Goal: Navigation & Orientation: Find specific page/section

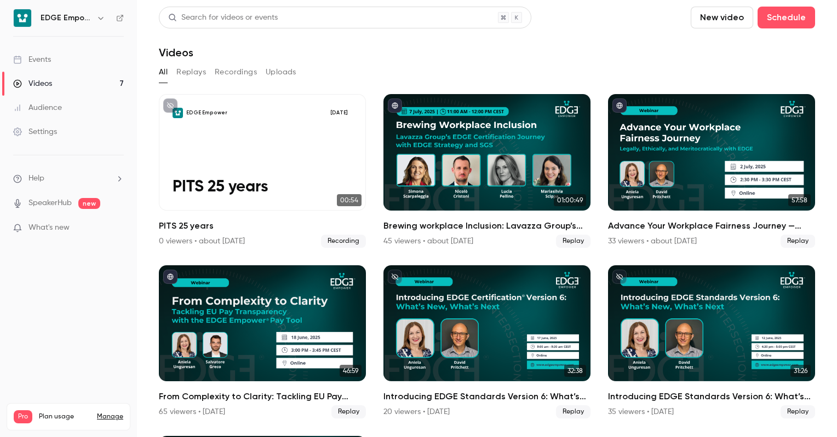
scroll to position [1700, 0]
click at [87, 14] on h6 "EDGE Empower" at bounding box center [66, 18] width 51 height 11
click at [103, 18] on button "button" at bounding box center [100, 17] width 13 height 13
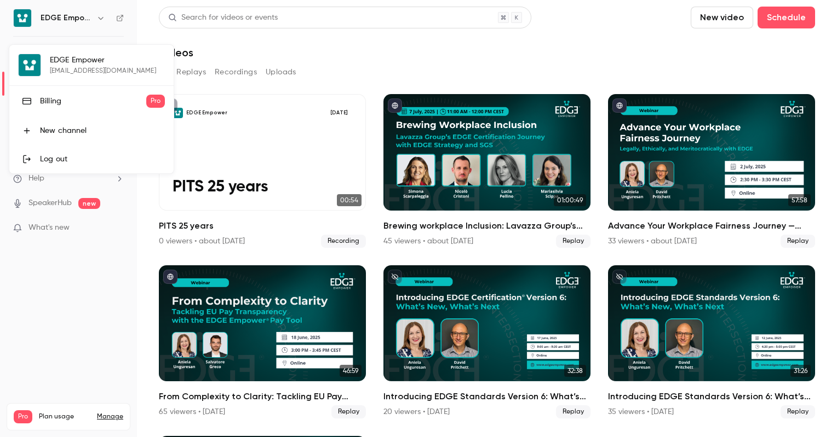
click at [97, 17] on div at bounding box center [418, 218] width 837 height 437
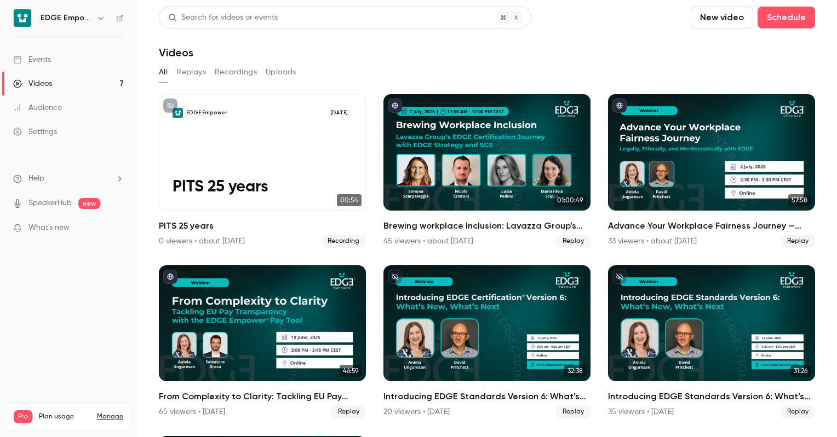
click at [97, 18] on icon "button" at bounding box center [100, 18] width 9 height 9
click at [98, 14] on icon "button" at bounding box center [100, 18] width 9 height 9
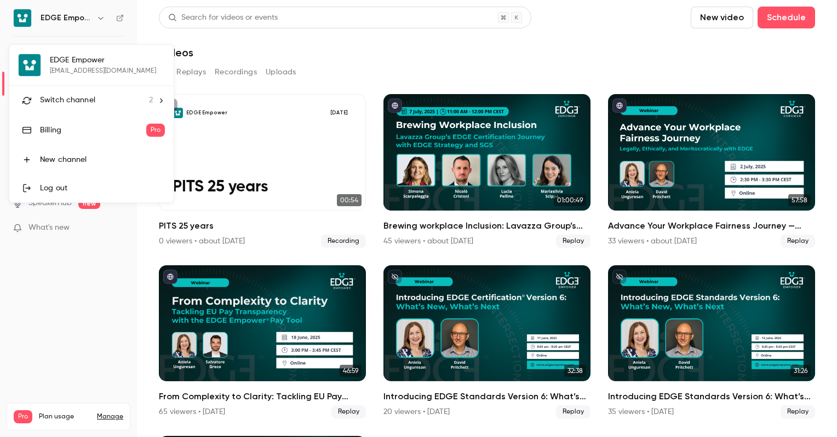
click at [98, 107] on li "Switch channel 2" at bounding box center [91, 100] width 164 height 29
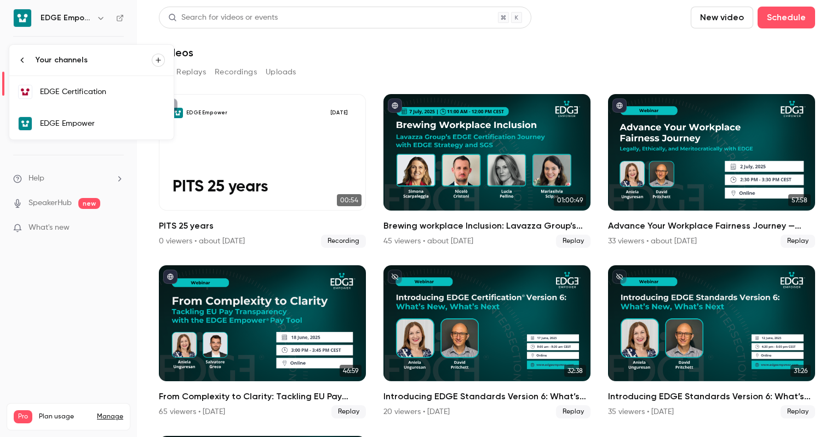
click at [116, 95] on div "EDGE Certification" at bounding box center [102, 92] width 125 height 11
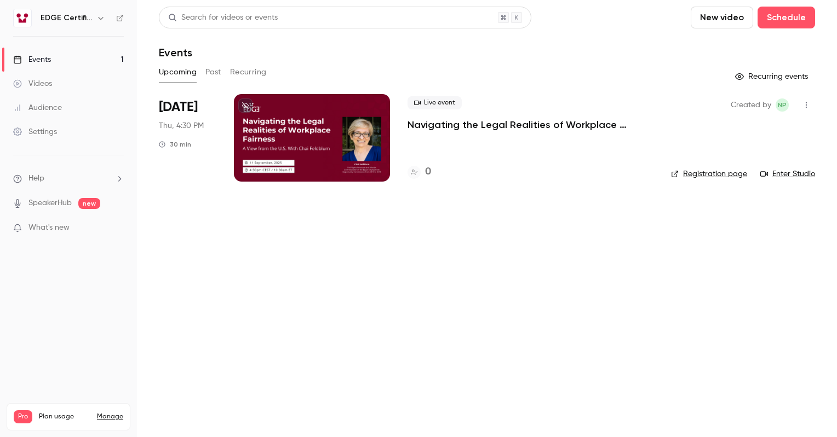
click at [298, 129] on div at bounding box center [312, 138] width 156 height 88
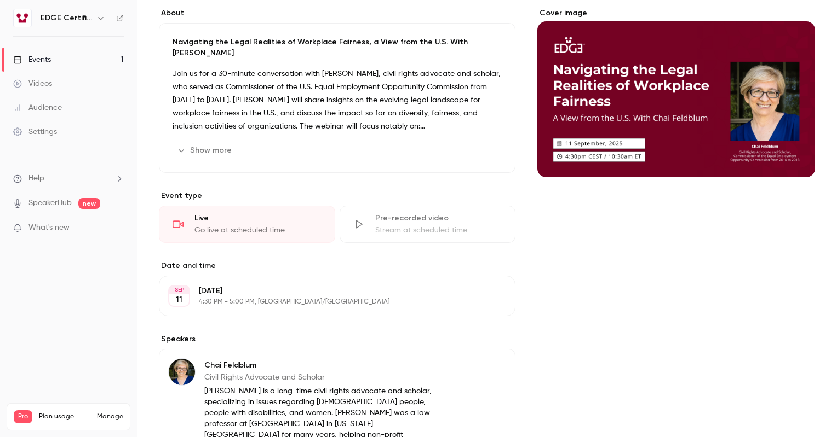
scroll to position [31, 0]
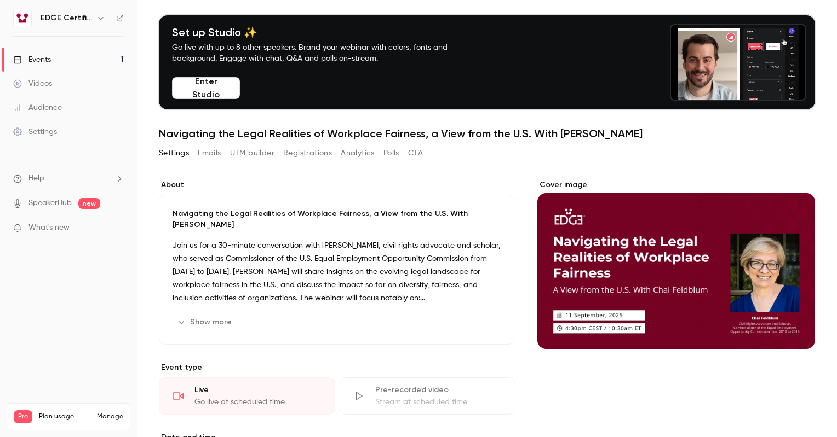
click at [210, 150] on button "Emails" at bounding box center [209, 154] width 23 height 18
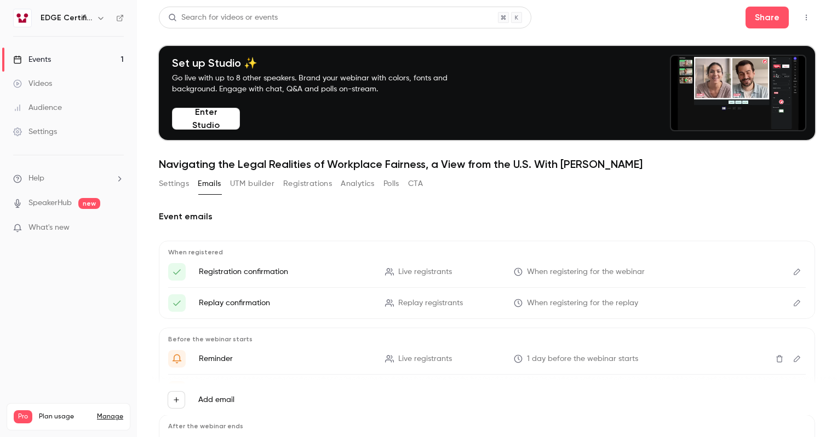
click at [267, 188] on button "UTM builder" at bounding box center [252, 184] width 44 height 18
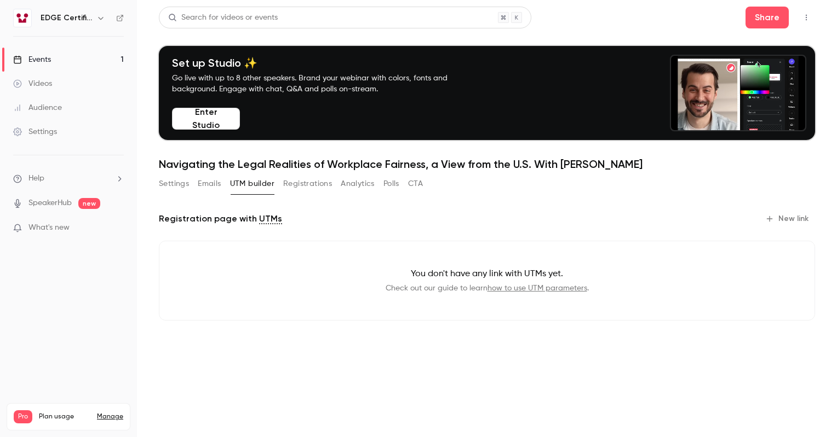
click at [328, 187] on button "Registrations" at bounding box center [307, 184] width 49 height 18
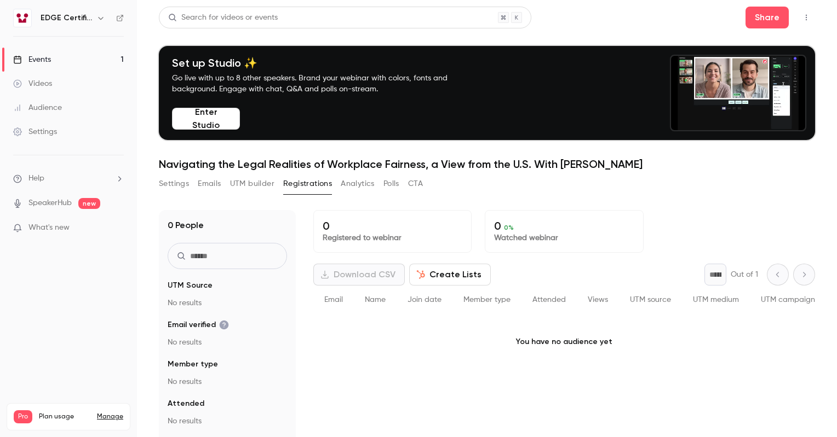
click at [355, 187] on button "Analytics" at bounding box center [358, 184] width 34 height 18
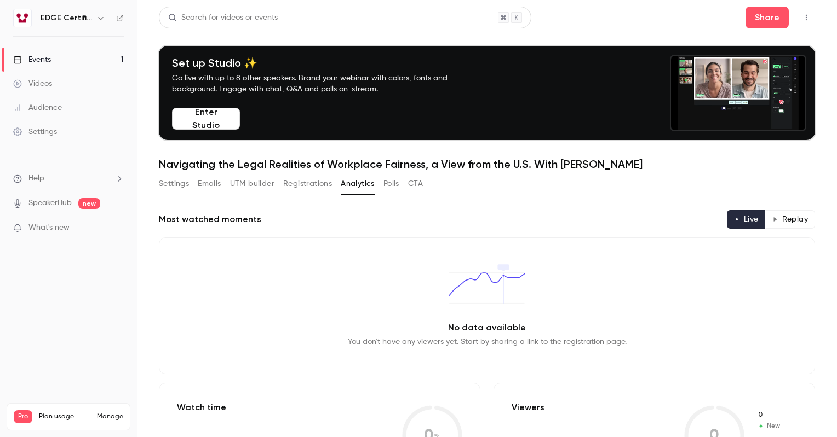
click at [387, 184] on button "Polls" at bounding box center [391, 184] width 16 height 18
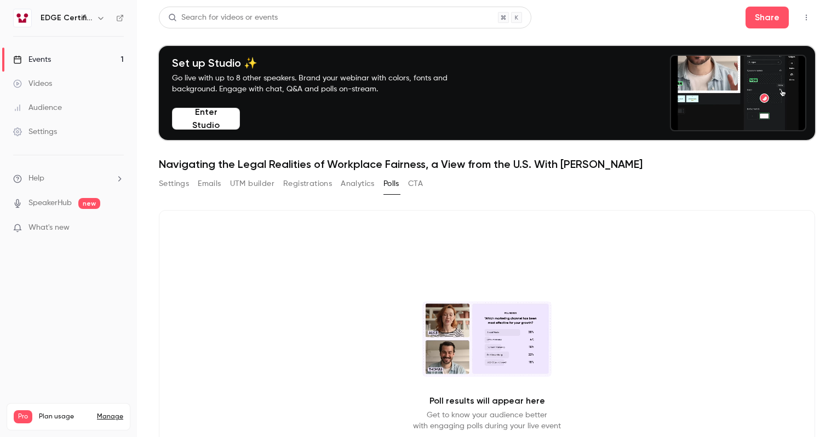
click at [421, 183] on button "CTA" at bounding box center [415, 184] width 15 height 18
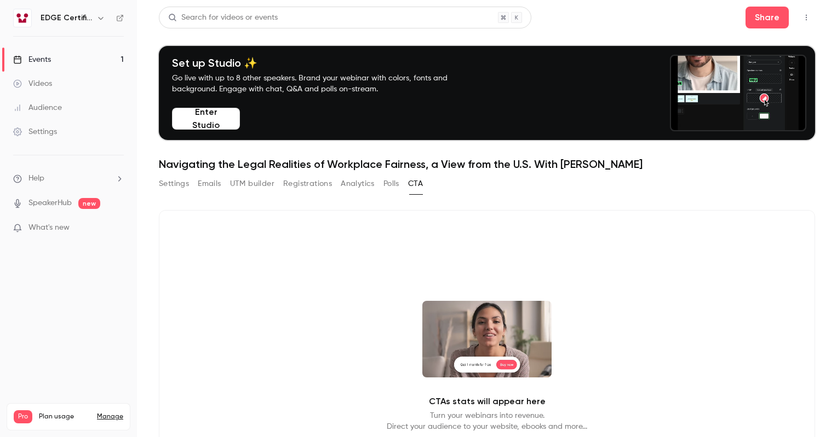
click at [168, 185] on button "Settings" at bounding box center [174, 184] width 30 height 18
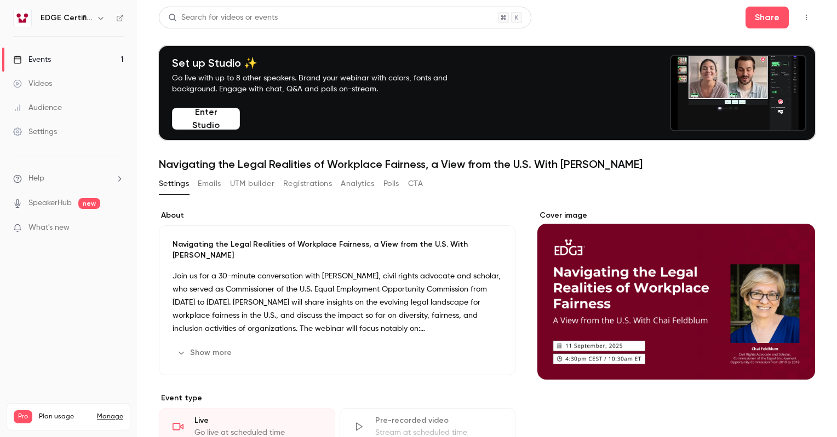
click at [356, 395] on p "Event type" at bounding box center [337, 398] width 356 height 11
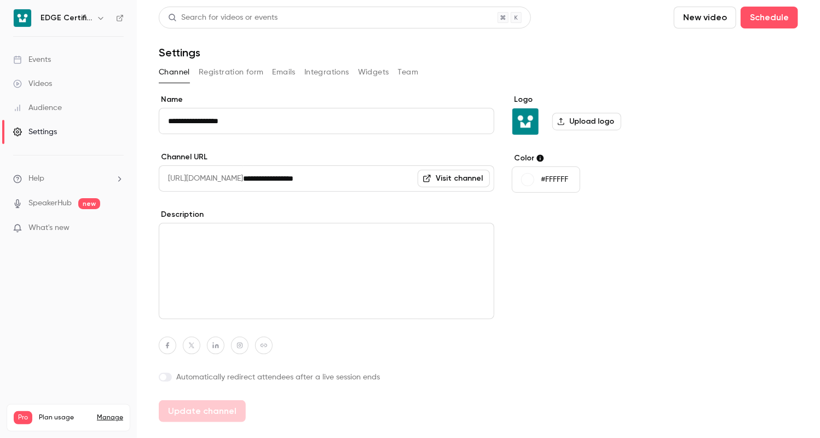
scroll to position [1700, 0]
